Goal: Transaction & Acquisition: Purchase product/service

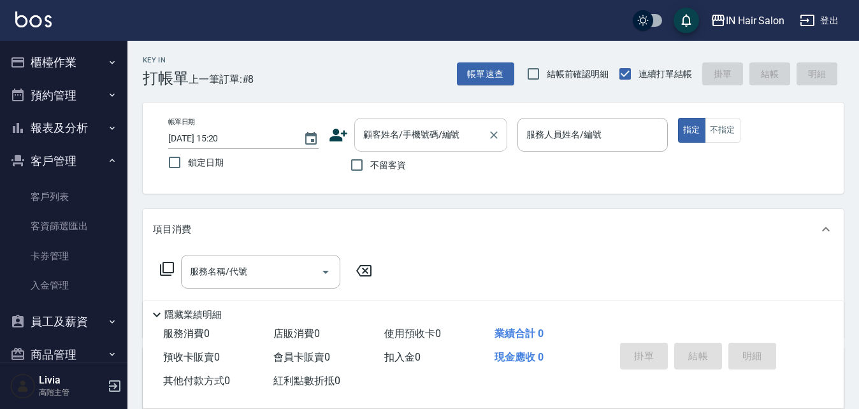
click at [394, 134] on input "顧客姓名/手機號碼/編號" at bounding box center [421, 135] width 122 height 22
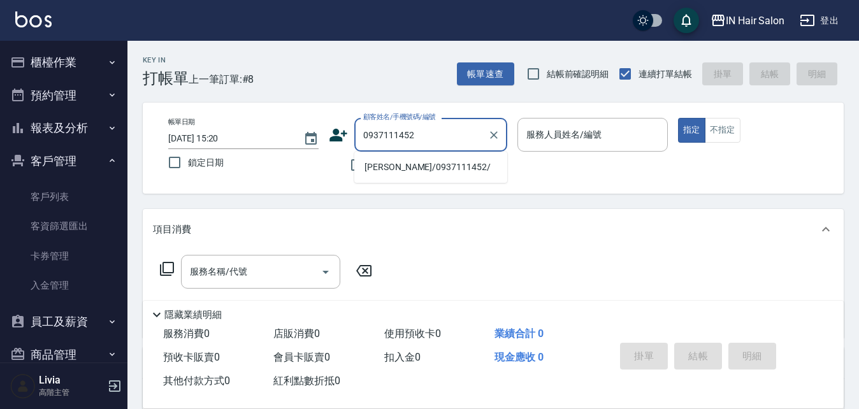
click at [383, 166] on li "[PERSON_NAME]/0937111452/" at bounding box center [430, 167] width 153 height 21
type input "[PERSON_NAME]/0937111452/"
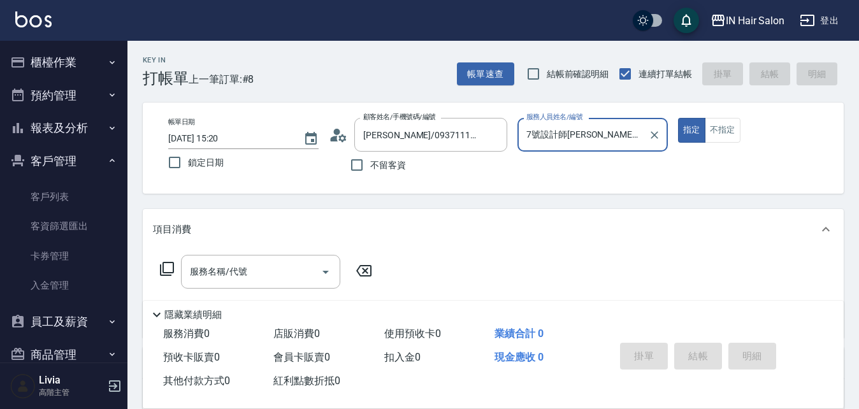
type input "7號設計師[PERSON_NAME]-7"
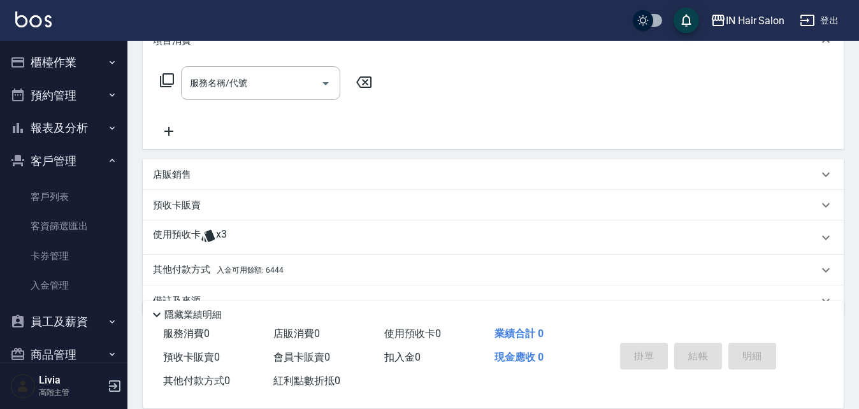
scroll to position [191, 0]
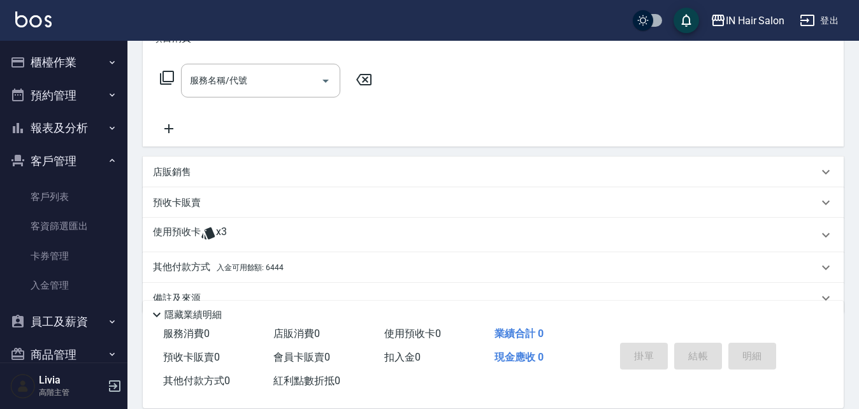
drag, startPoint x: 168, startPoint y: 234, endPoint x: 186, endPoint y: 235, distance: 17.9
click at [170, 234] on p "使用預收卡" at bounding box center [177, 235] width 48 height 19
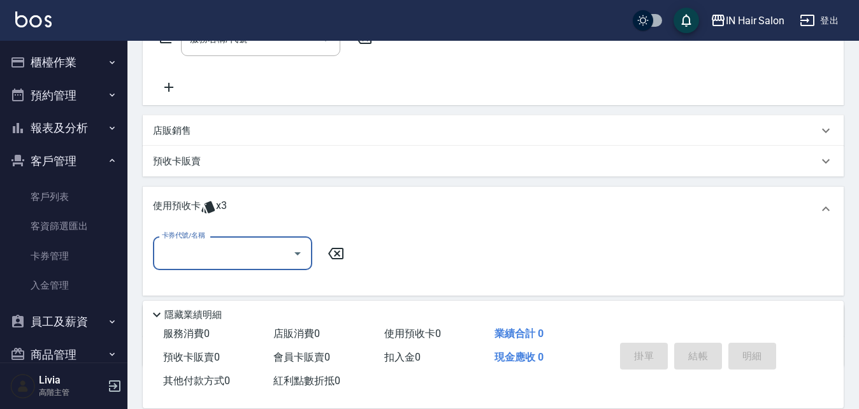
scroll to position [255, 0]
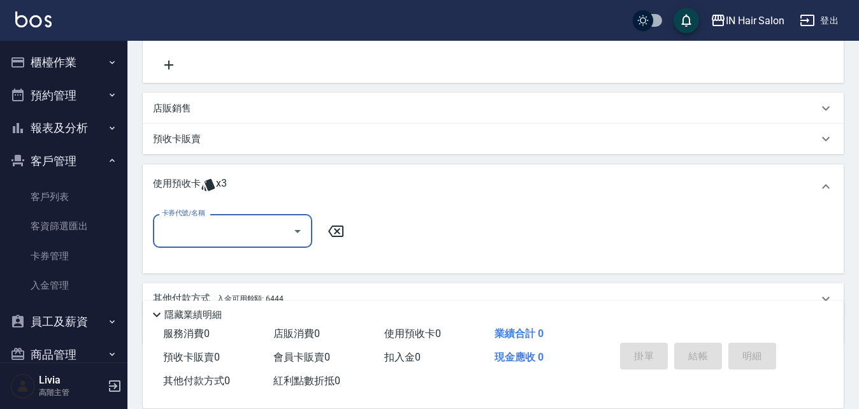
click at [208, 219] on div "卡券代號/名稱" at bounding box center [232, 231] width 159 height 34
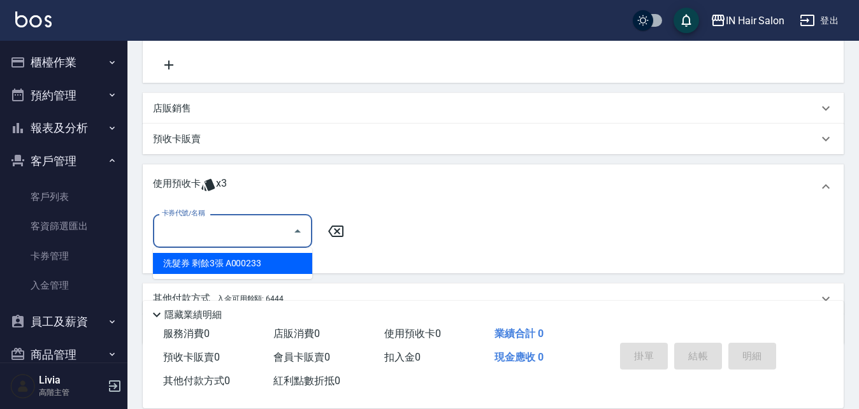
click at [256, 262] on div "洗髮券 剩餘3張 A000233" at bounding box center [232, 263] width 159 height 21
type input "洗髮券 A000233"
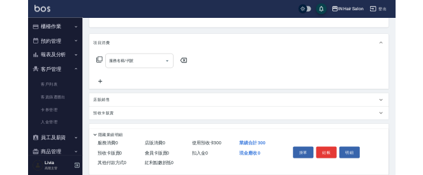
scroll to position [0, 0]
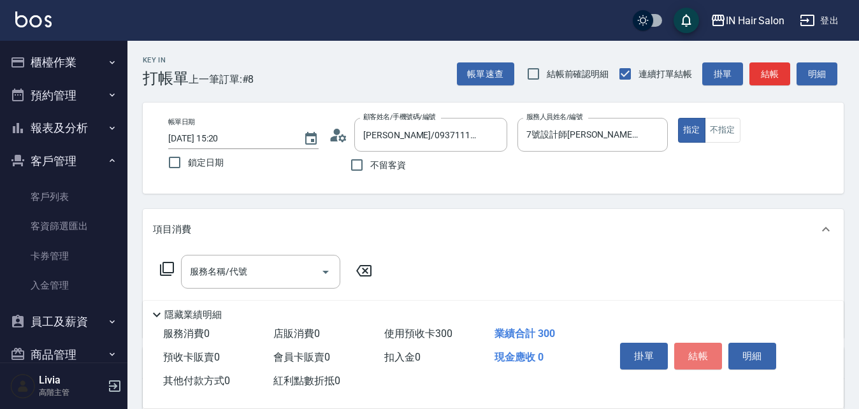
drag, startPoint x: 713, startPoint y: 347, endPoint x: 774, endPoint y: 197, distance: 162.4
click at [716, 344] on button "結帳" at bounding box center [698, 356] width 48 height 27
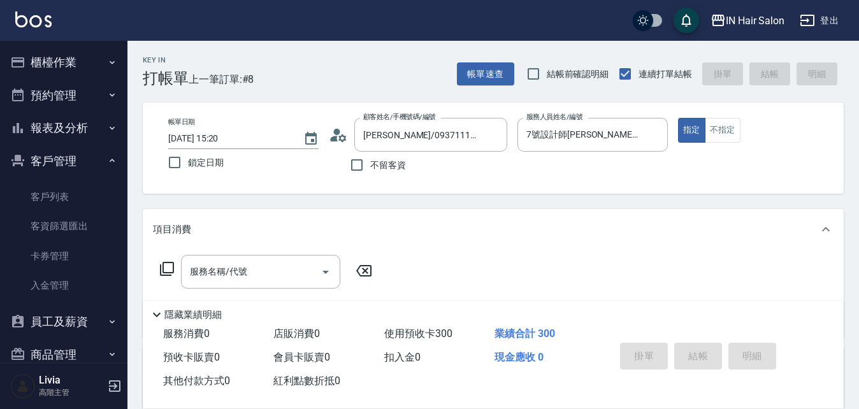
type input "[DATE] 16:38"
